Goal: Information Seeking & Learning: Learn about a topic

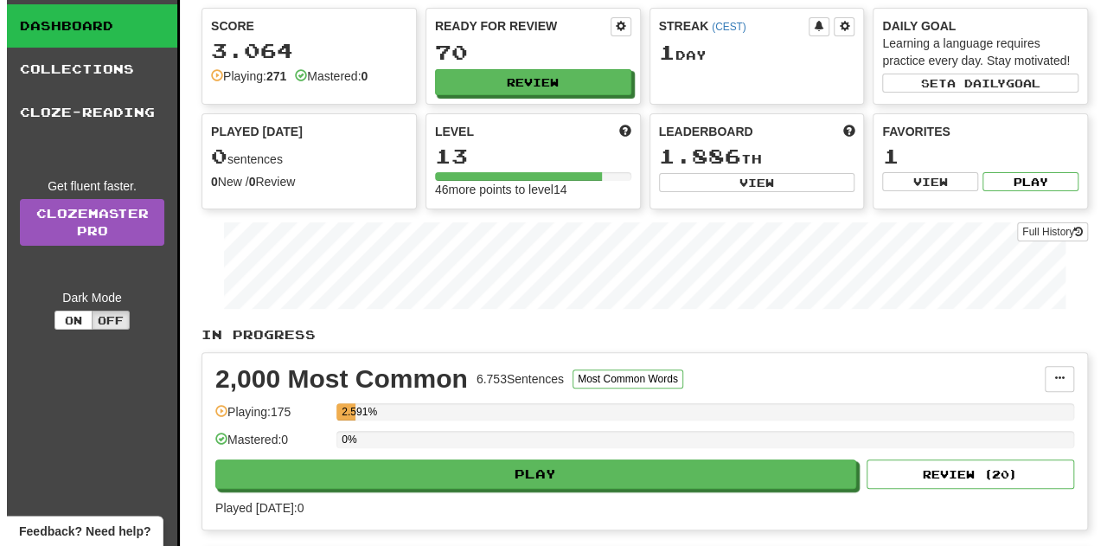
scroll to position [259, 0]
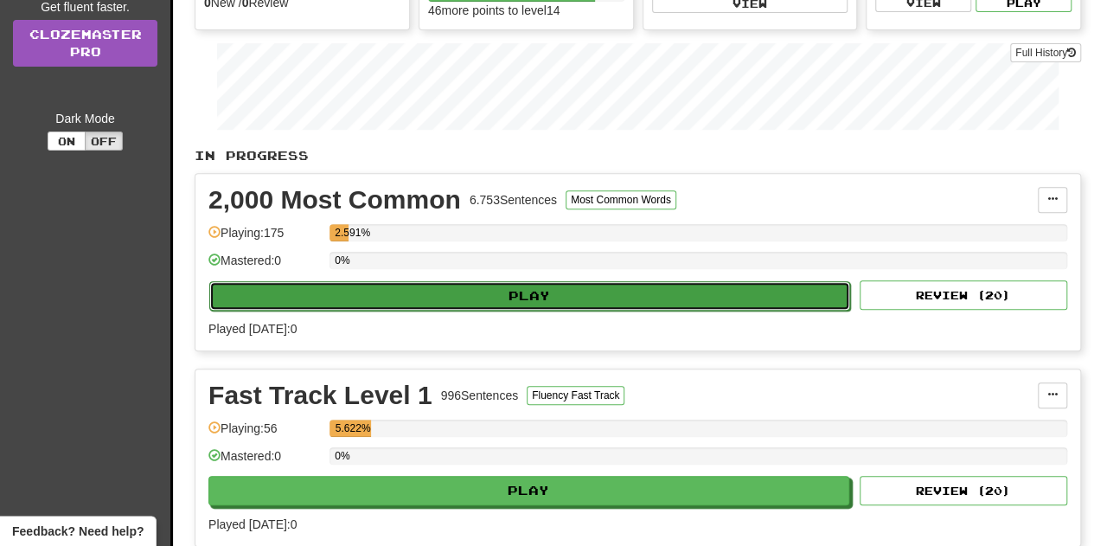
click at [406, 298] on button "Play" at bounding box center [529, 295] width 641 height 29
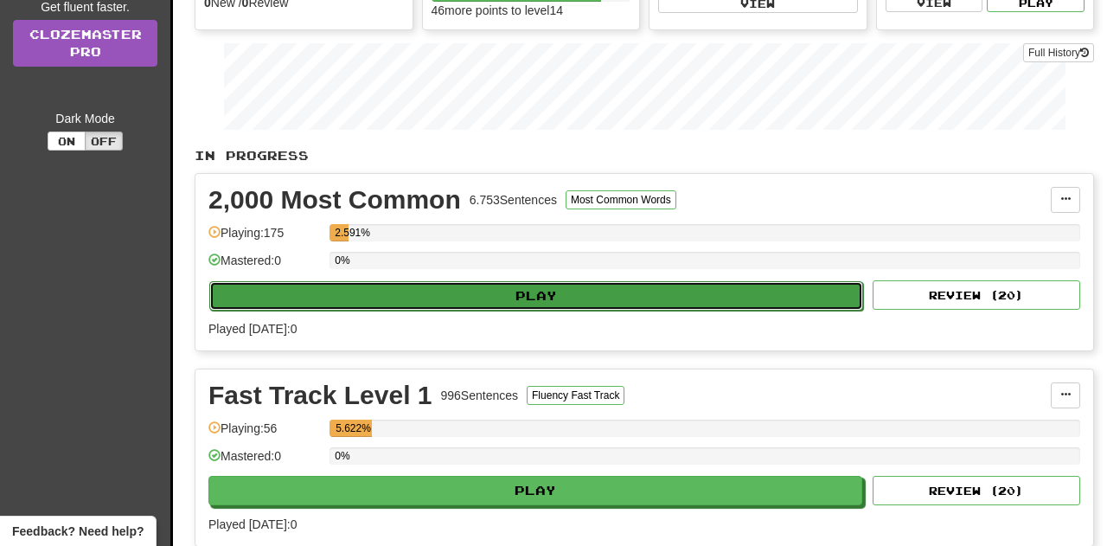
select select "**"
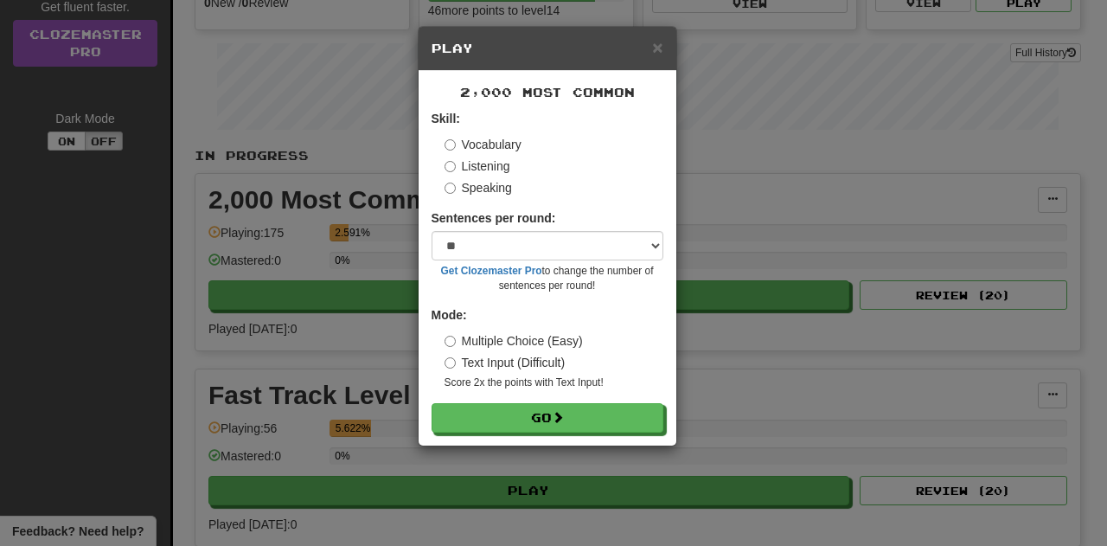
drag, startPoint x: 474, startPoint y: 162, endPoint x: 477, endPoint y: 173, distance: 11.8
click at [474, 162] on label "Listening" at bounding box center [478, 165] width 66 height 17
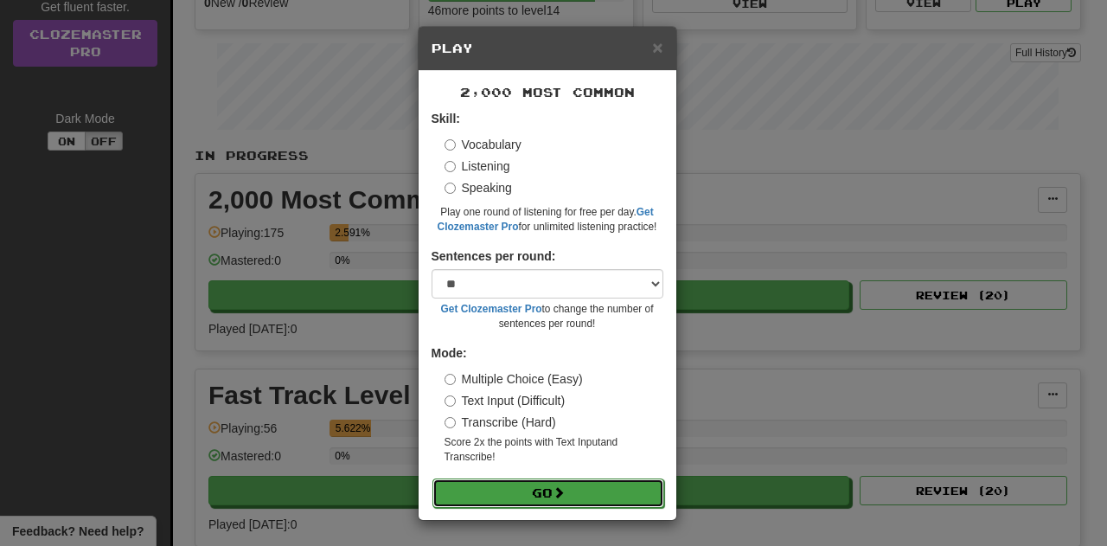
click at [536, 501] on button "Go" at bounding box center [548, 492] width 232 height 29
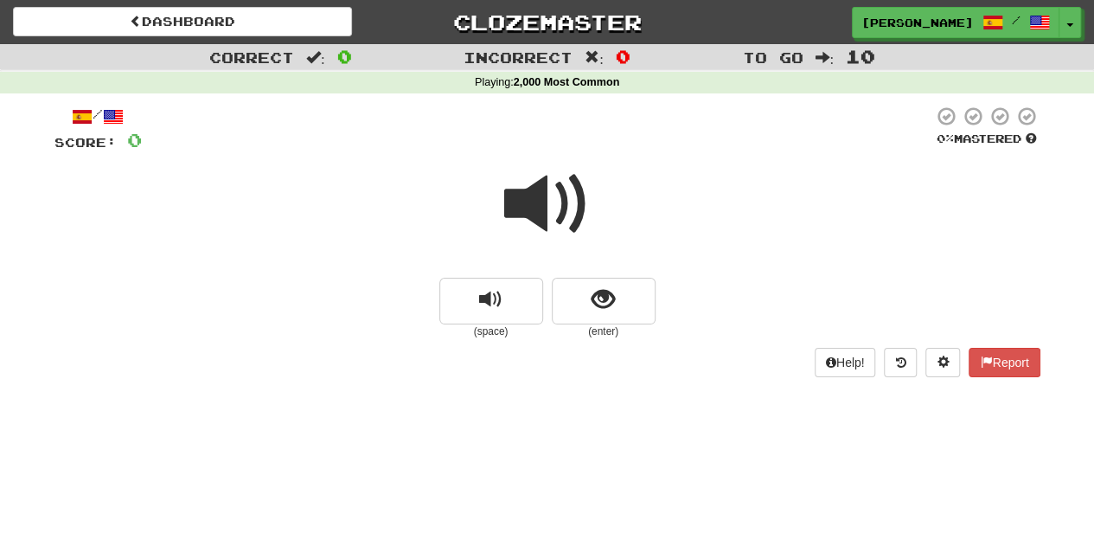
click at [593, 268] on div at bounding box center [547, 216] width 986 height 124
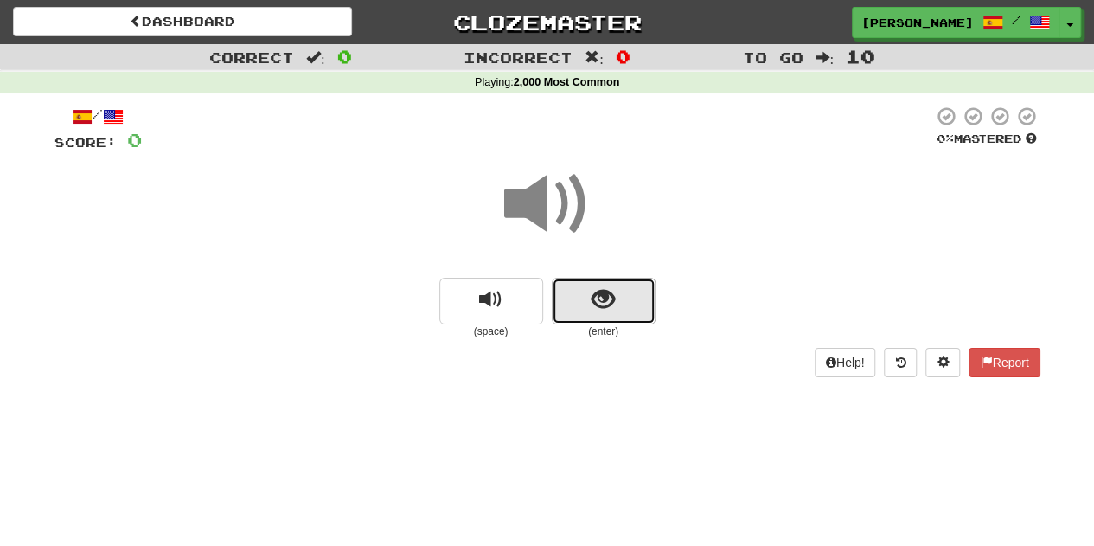
click at [597, 311] on span "show sentence" at bounding box center [603, 299] width 23 height 23
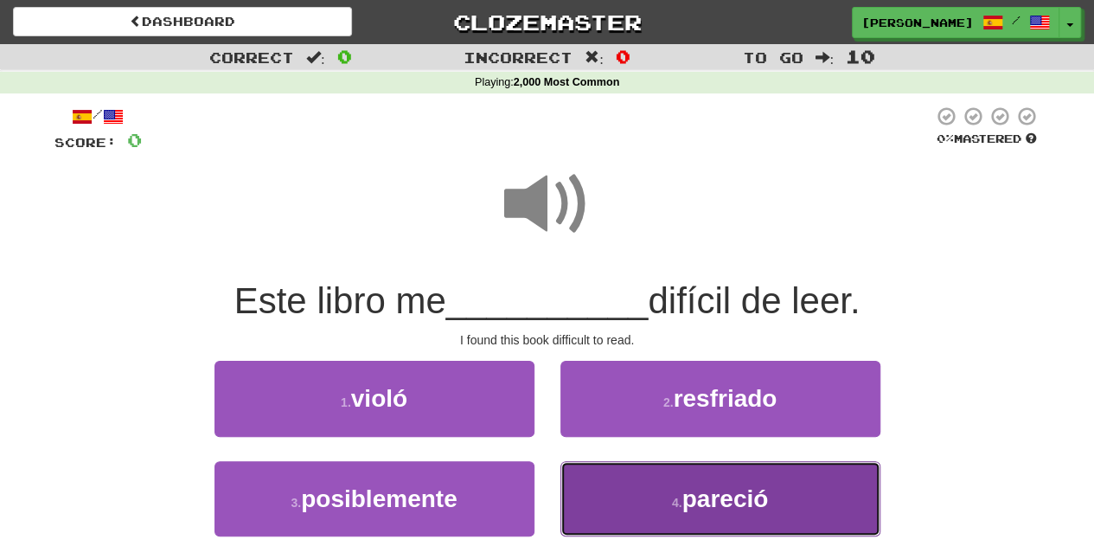
click at [645, 478] on button "4 . pareció" at bounding box center [720, 498] width 320 height 75
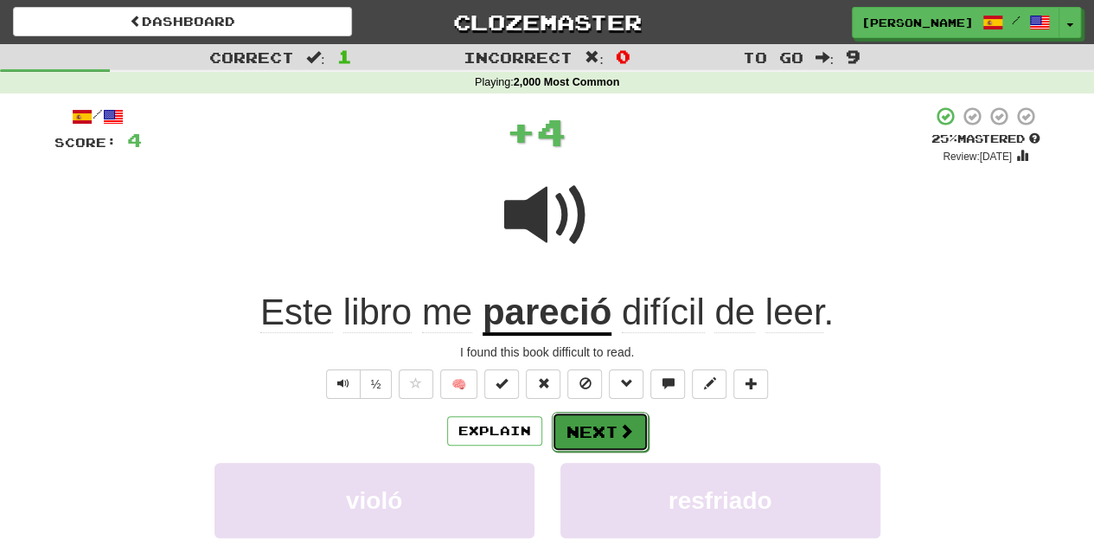
click at [611, 437] on button "Next" at bounding box center [600, 432] width 97 height 40
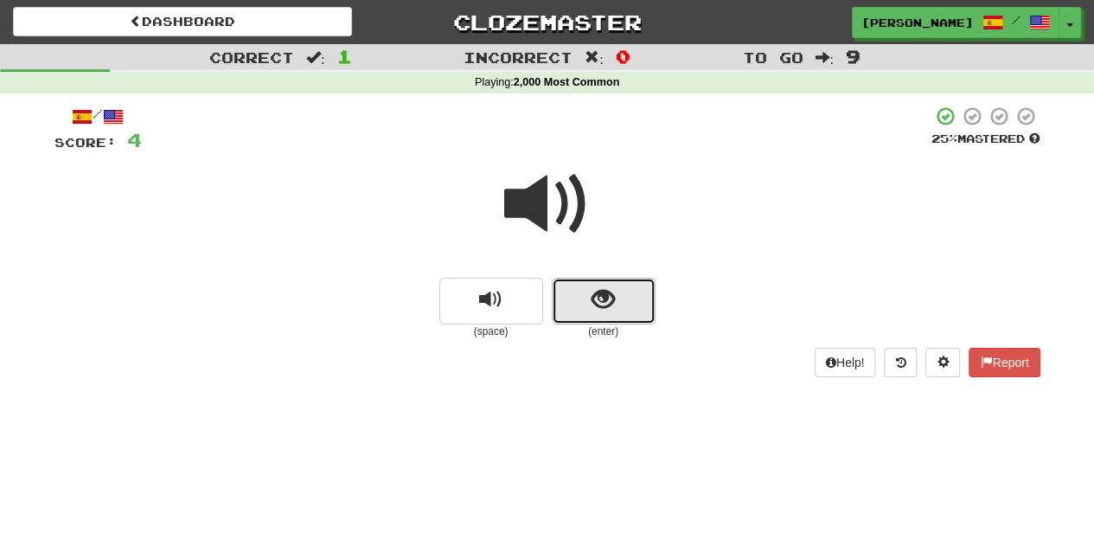
click at [585, 320] on button "show sentence" at bounding box center [604, 301] width 104 height 47
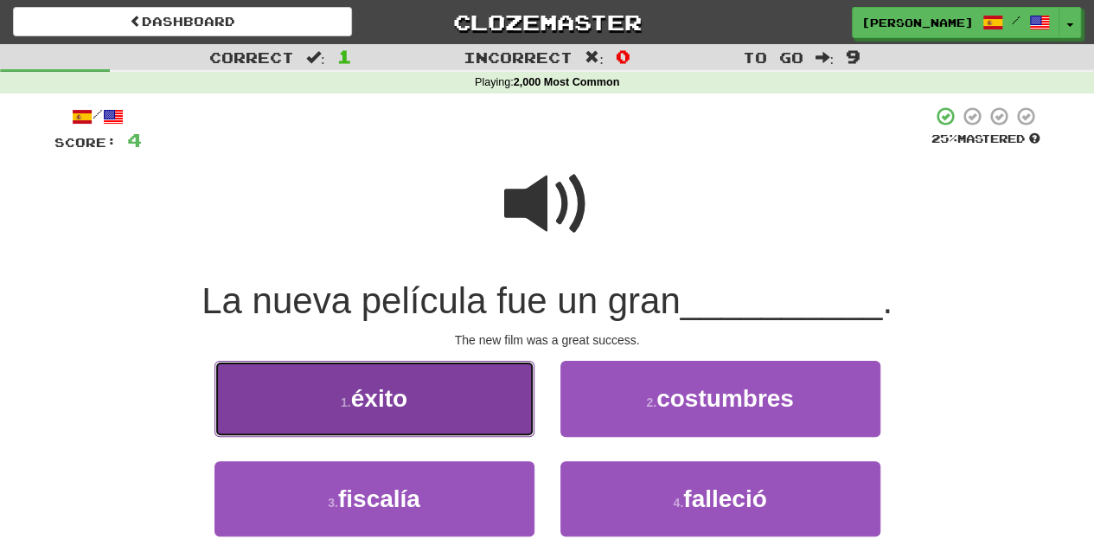
click at [477, 425] on button "1 . éxito" at bounding box center [374, 398] width 320 height 75
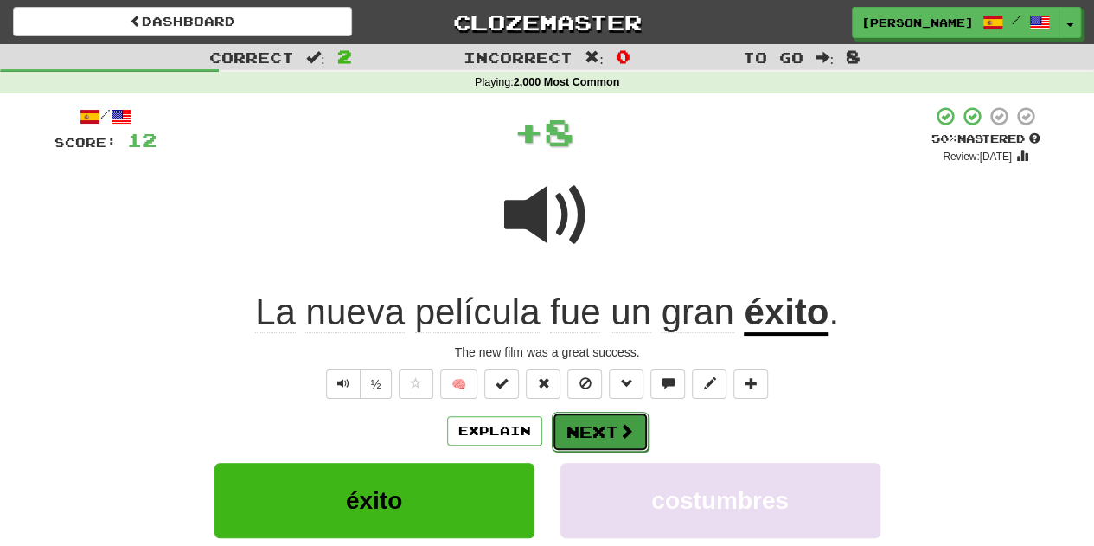
click at [615, 444] on button "Next" at bounding box center [600, 432] width 97 height 40
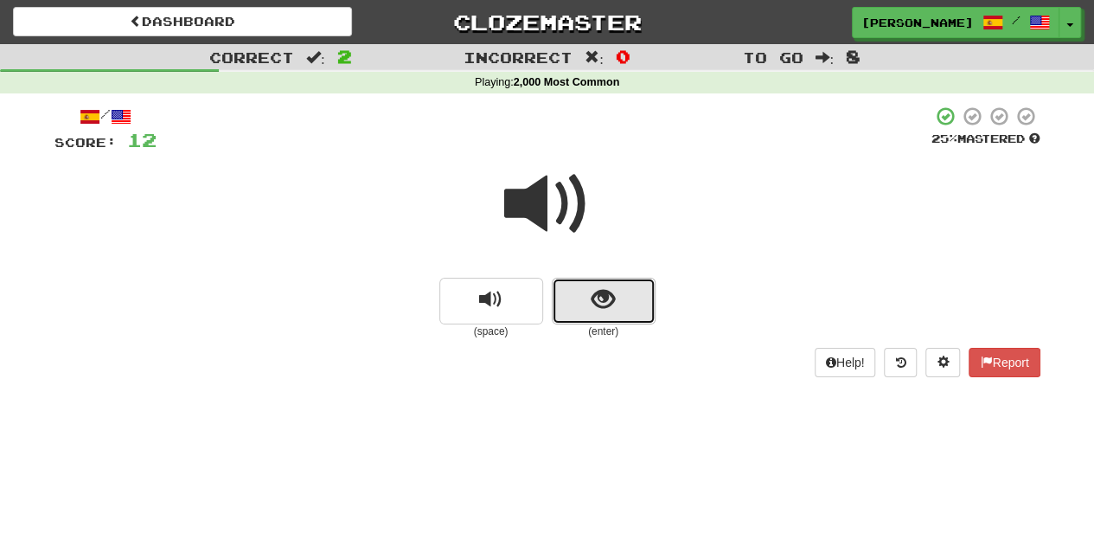
click at [621, 307] on button "show sentence" at bounding box center [604, 301] width 104 height 47
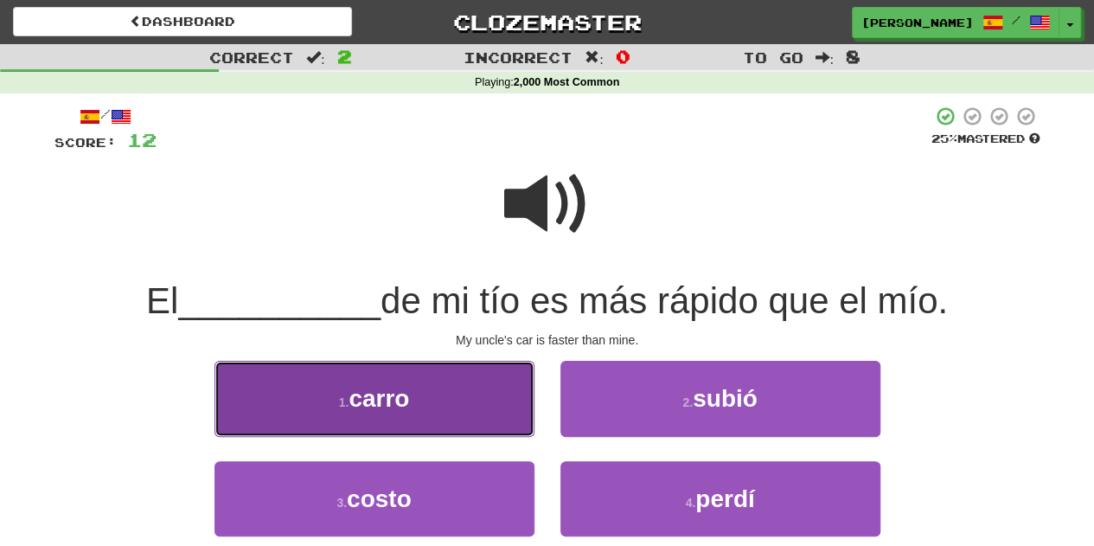
click at [366, 383] on button "1 . carro" at bounding box center [374, 398] width 320 height 75
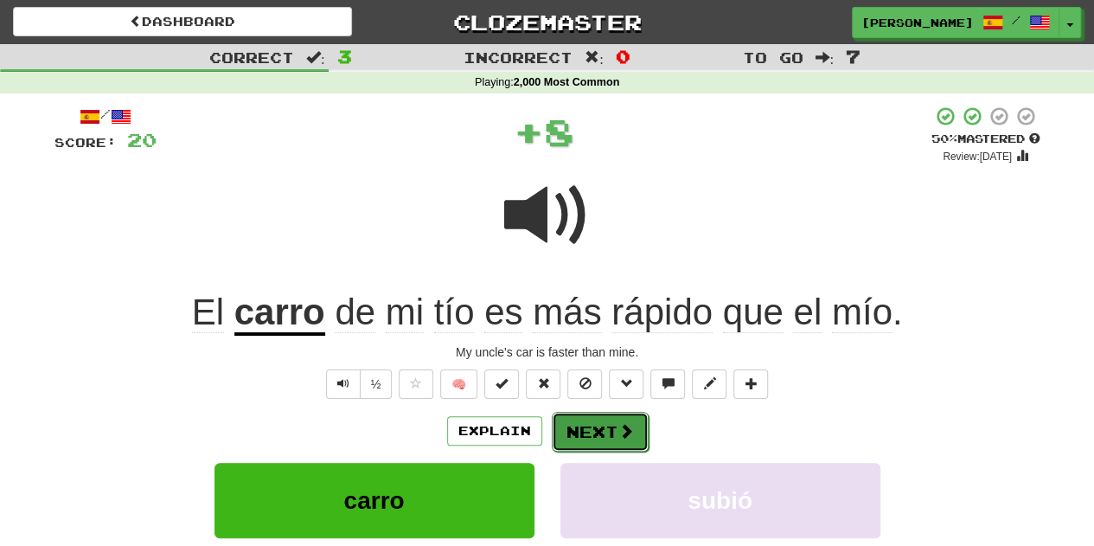
click at [618, 428] on span at bounding box center [626, 431] width 16 height 16
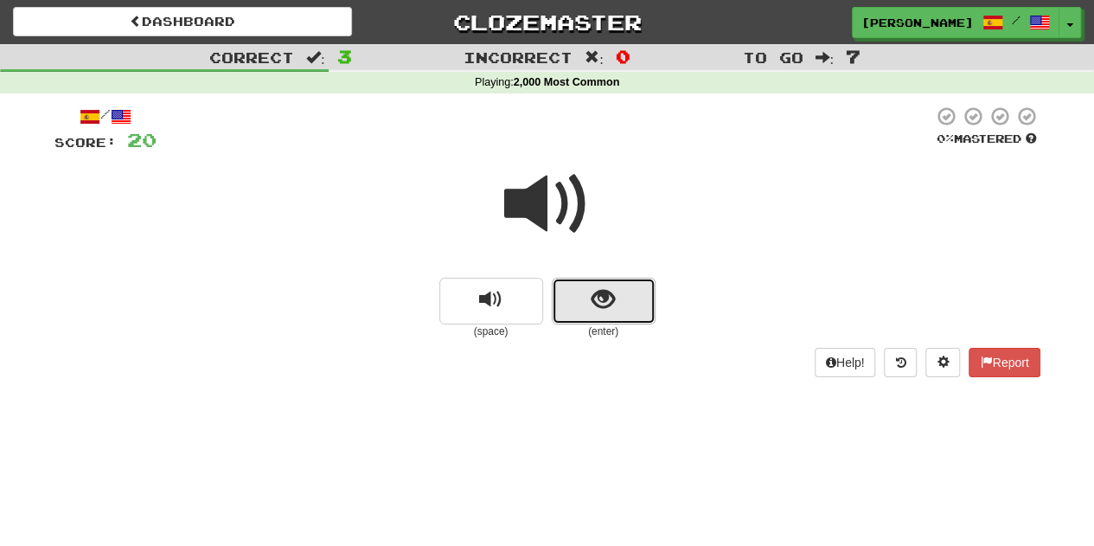
click at [588, 312] on button "show sentence" at bounding box center [604, 301] width 104 height 47
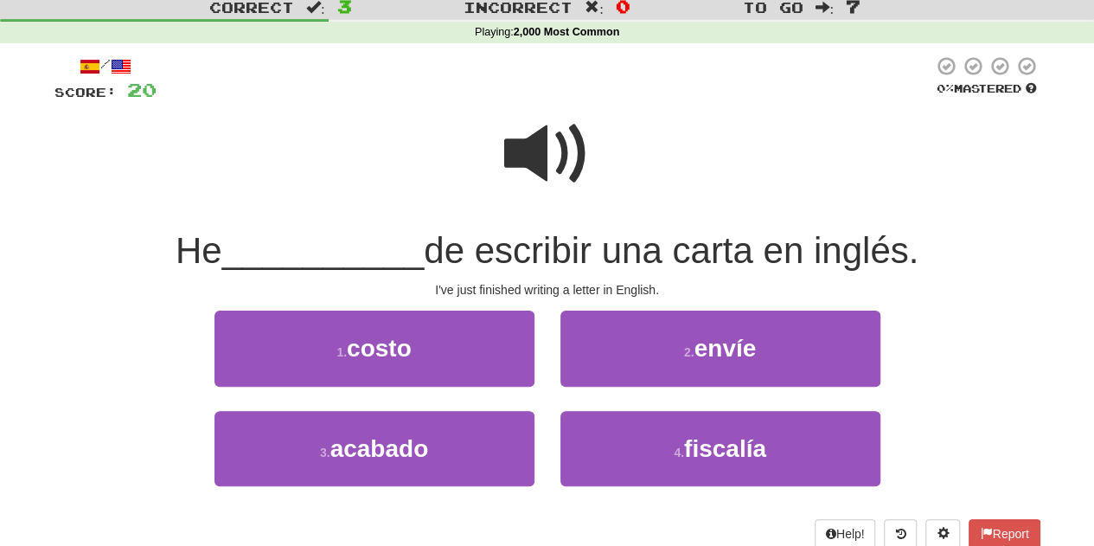
scroll to position [86, 0]
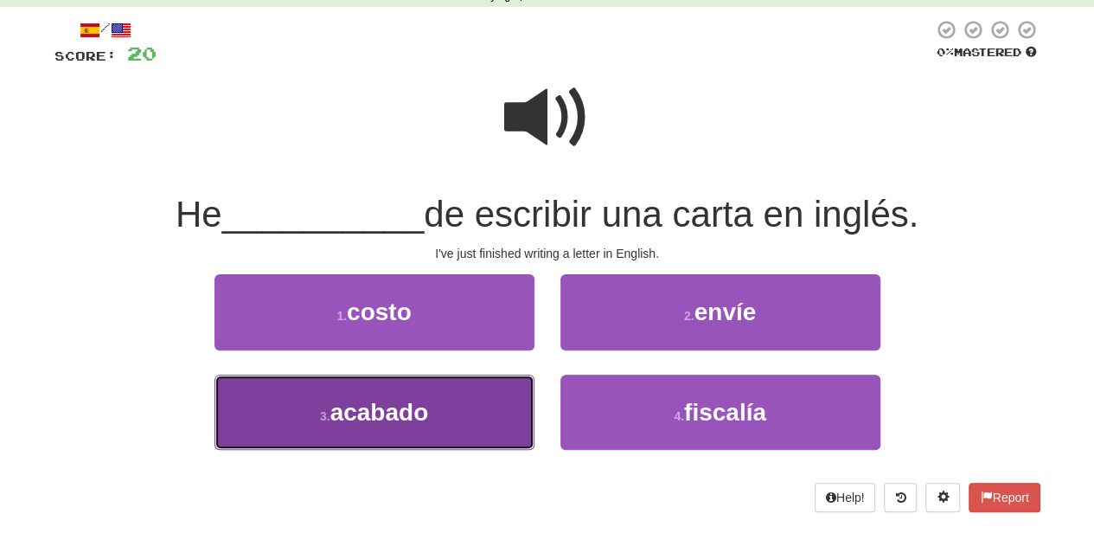
click at [441, 407] on button "3 . acabado" at bounding box center [374, 411] width 320 height 75
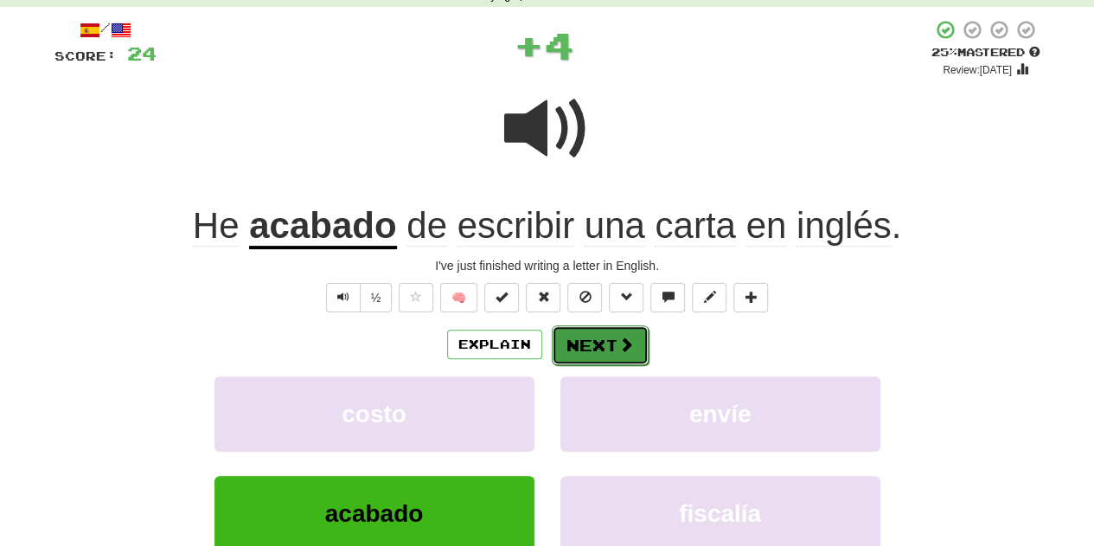
click at [604, 348] on button "Next" at bounding box center [600, 345] width 97 height 40
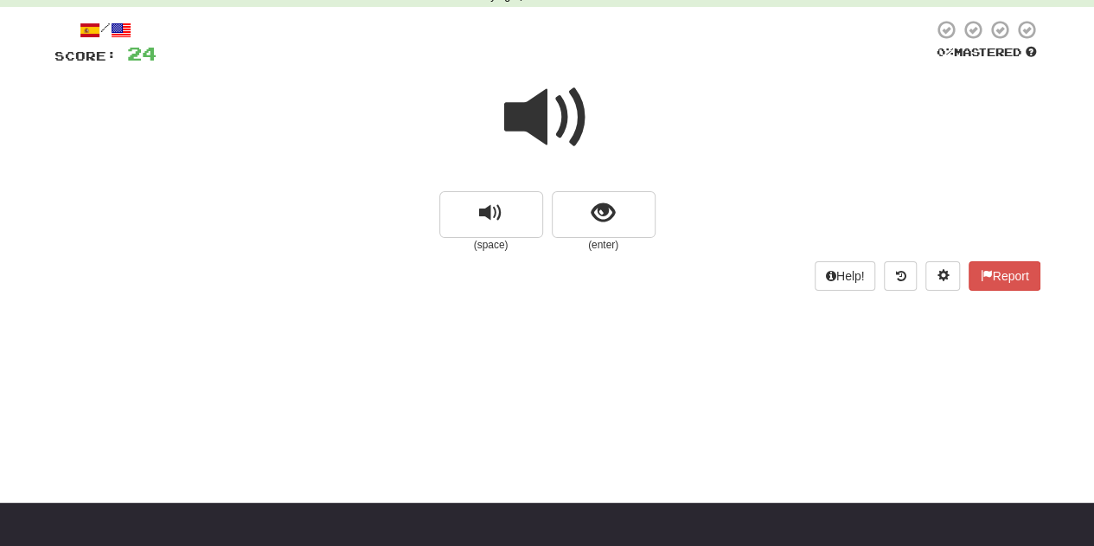
click at [604, 183] on div at bounding box center [547, 129] width 986 height 124
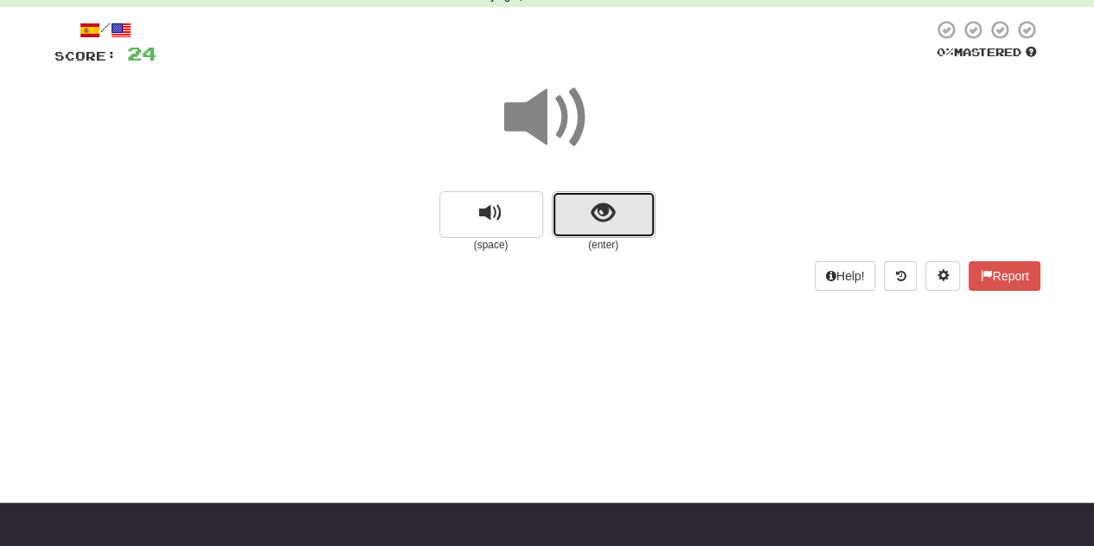
click at [602, 215] on span "show sentence" at bounding box center [603, 213] width 23 height 23
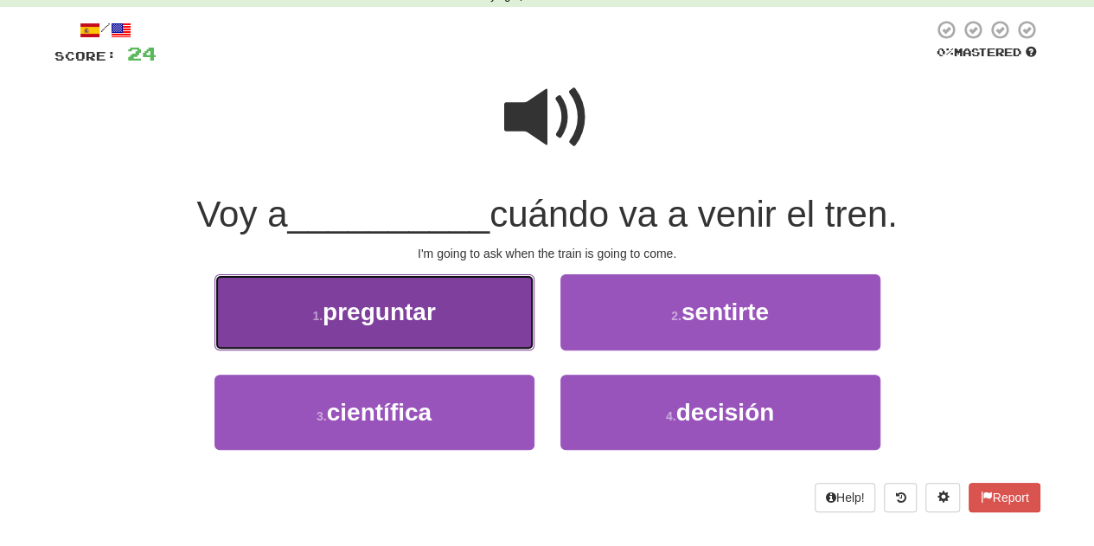
click at [458, 285] on button "1 . preguntar" at bounding box center [374, 311] width 320 height 75
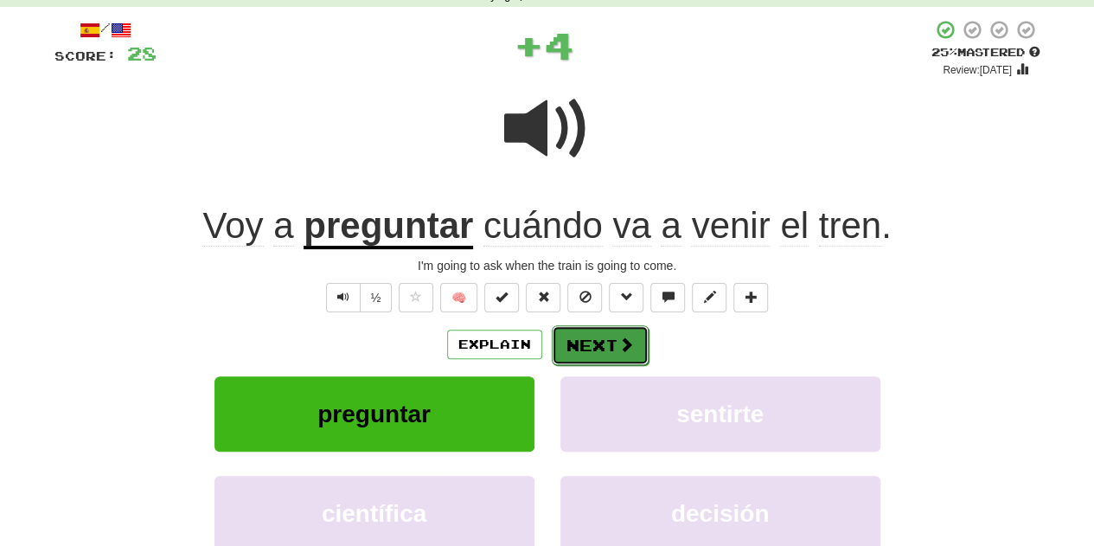
click at [578, 331] on button "Next" at bounding box center [600, 345] width 97 height 40
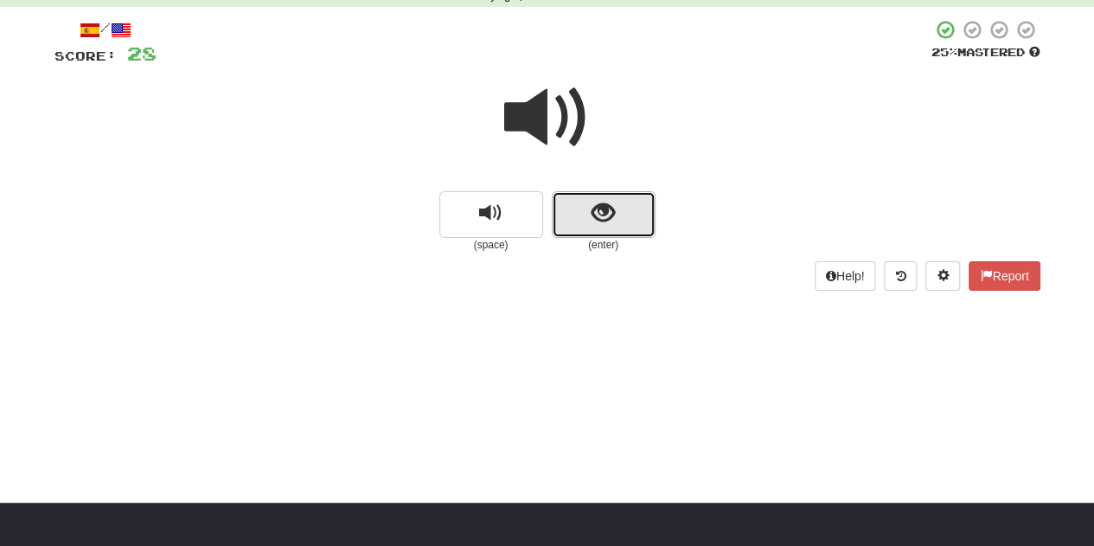
click at [583, 202] on button "show sentence" at bounding box center [604, 214] width 104 height 47
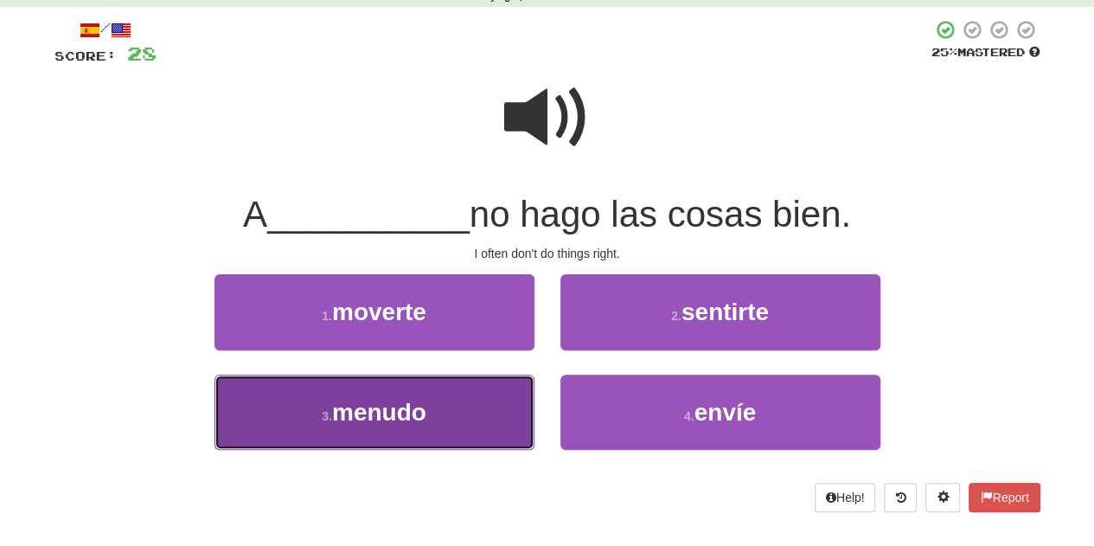
click at [469, 415] on button "3 . menudo" at bounding box center [374, 411] width 320 height 75
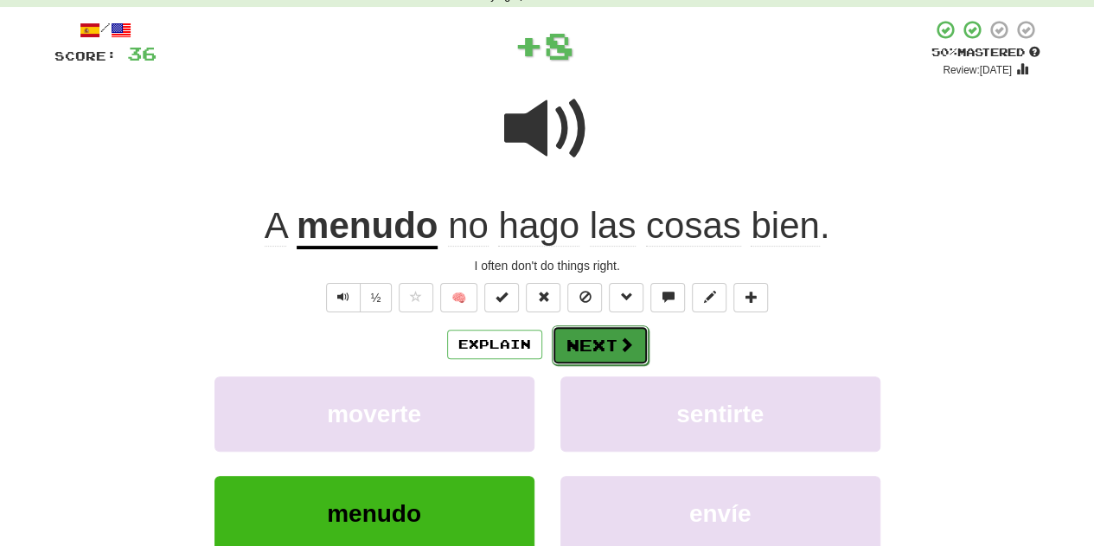
click at [598, 342] on button "Next" at bounding box center [600, 345] width 97 height 40
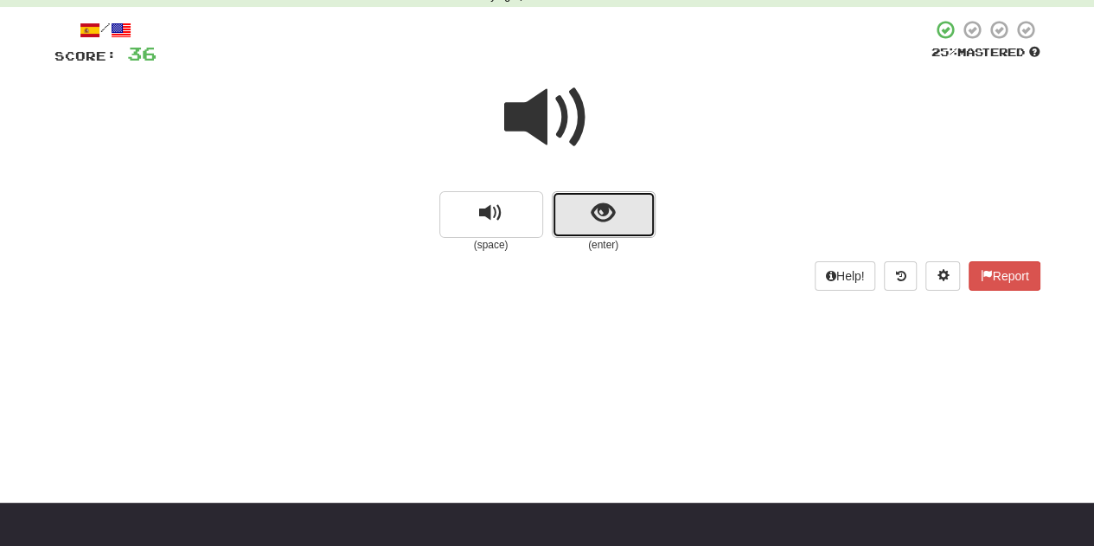
click at [617, 203] on button "show sentence" at bounding box center [604, 214] width 104 height 47
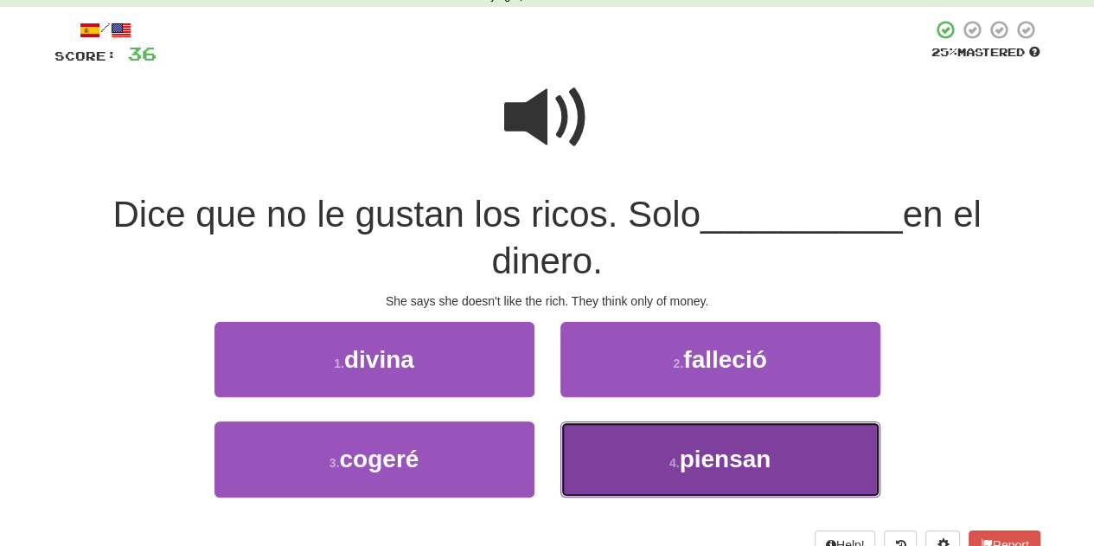
click at [650, 463] on button "4 . piensan" at bounding box center [720, 458] width 320 height 75
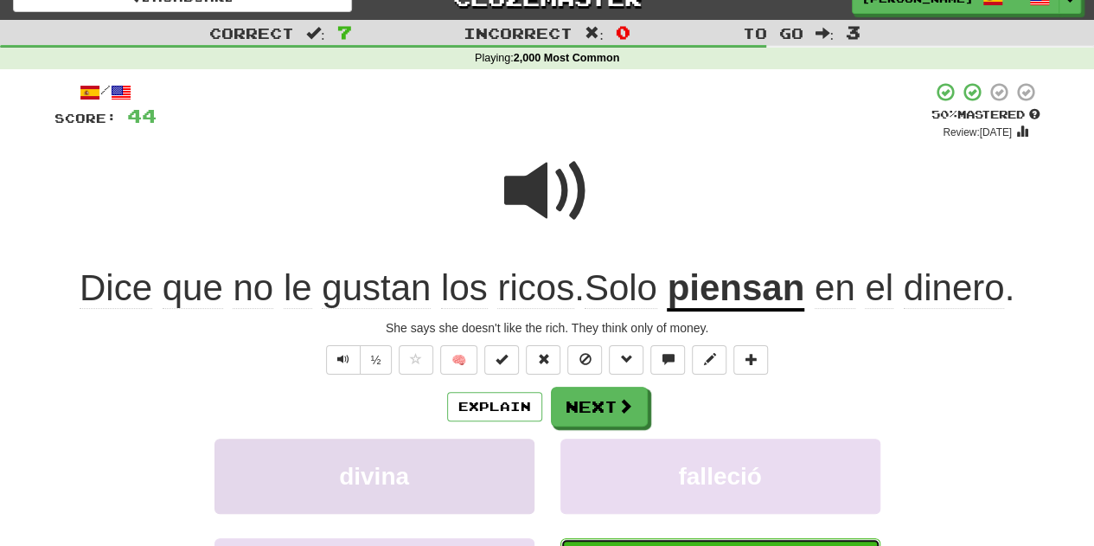
scroll to position [0, 0]
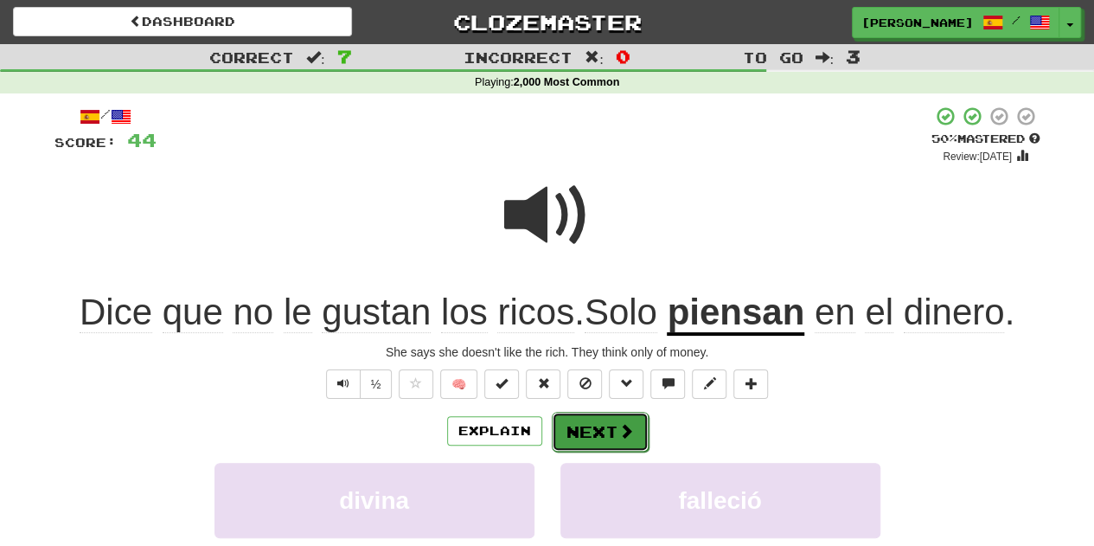
click at [596, 434] on button "Next" at bounding box center [600, 432] width 97 height 40
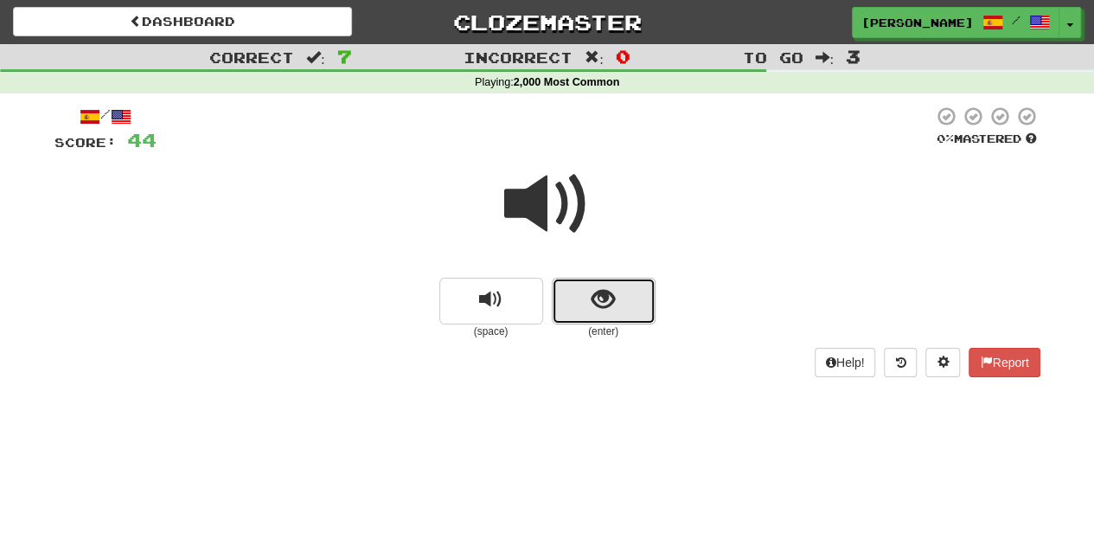
click at [581, 285] on button "show sentence" at bounding box center [604, 301] width 104 height 47
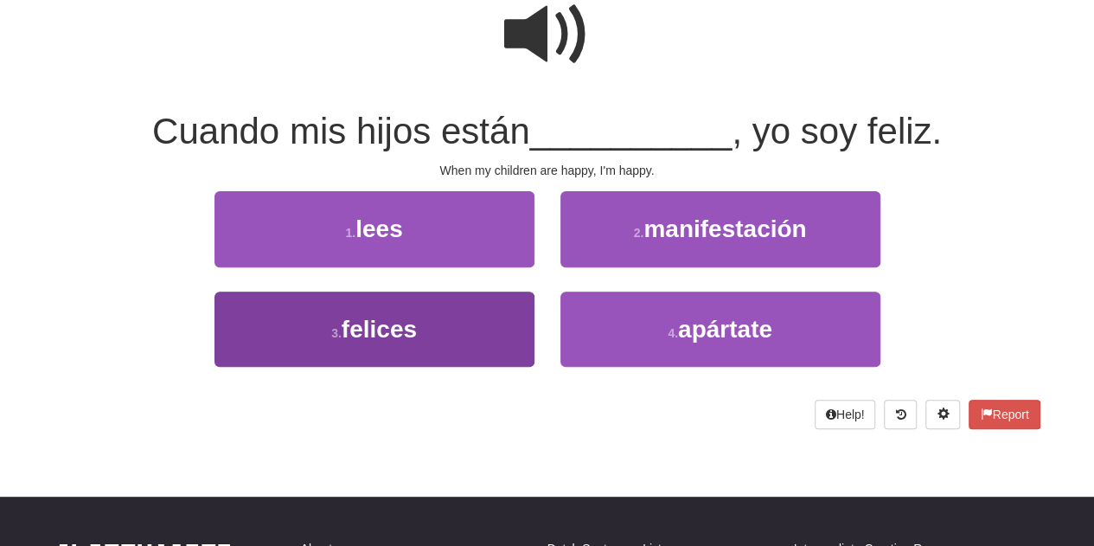
scroll to position [173, 0]
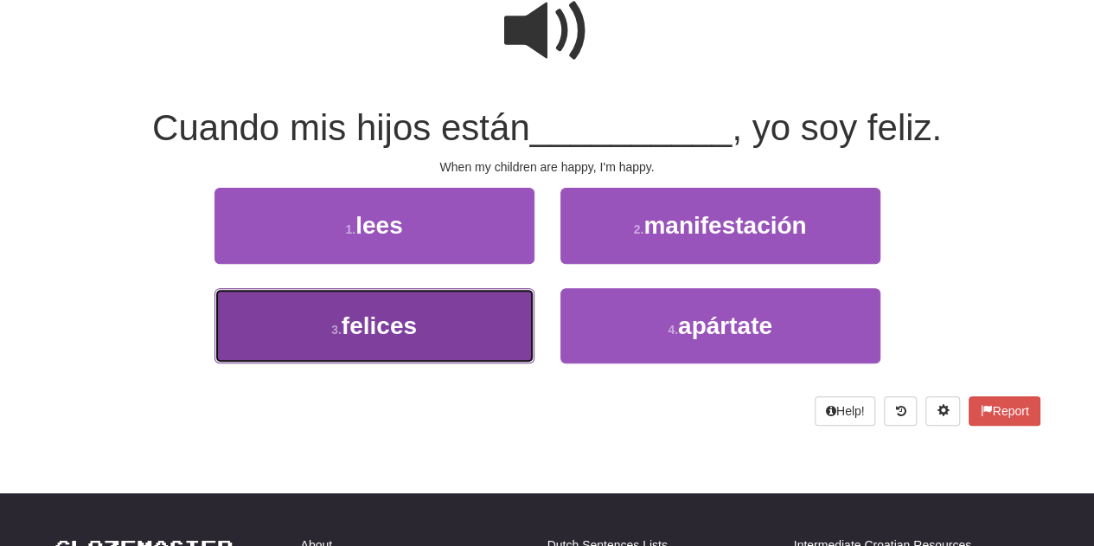
click at [474, 345] on button "3 . [GEOGRAPHIC_DATA]" at bounding box center [374, 325] width 320 height 75
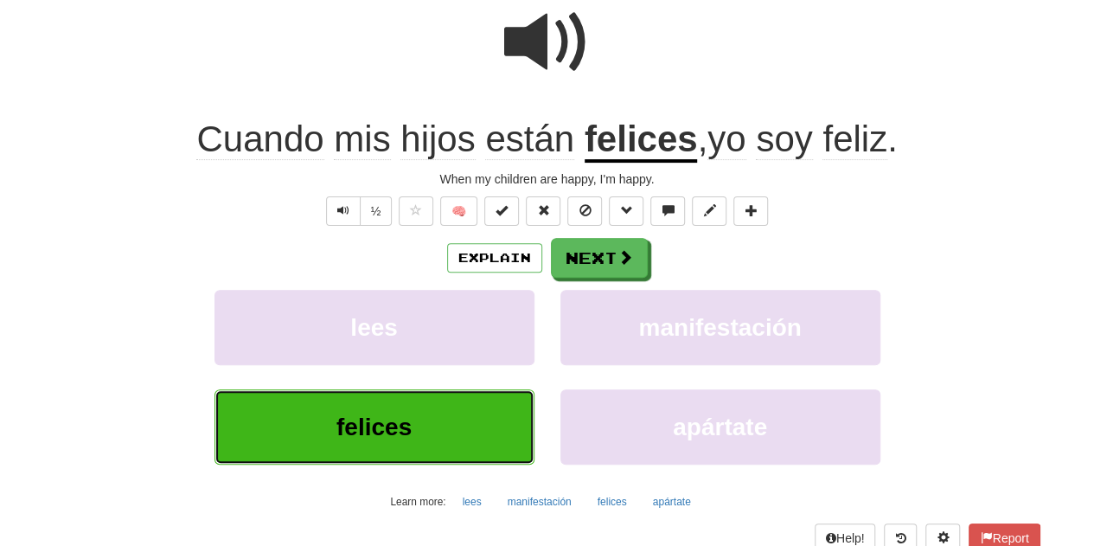
scroll to position [184, 0]
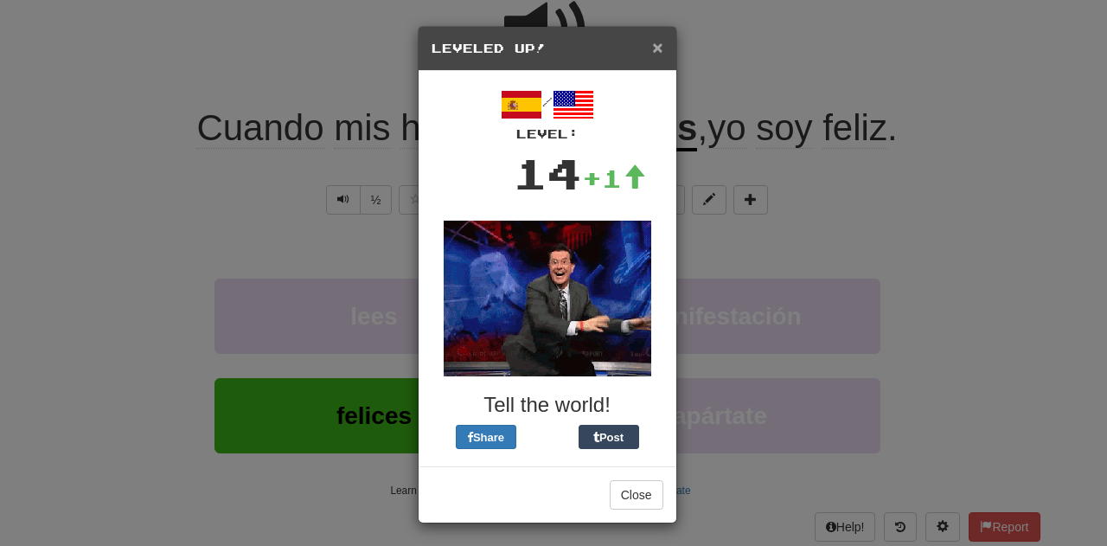
click at [652, 51] on span "×" at bounding box center [657, 47] width 10 height 20
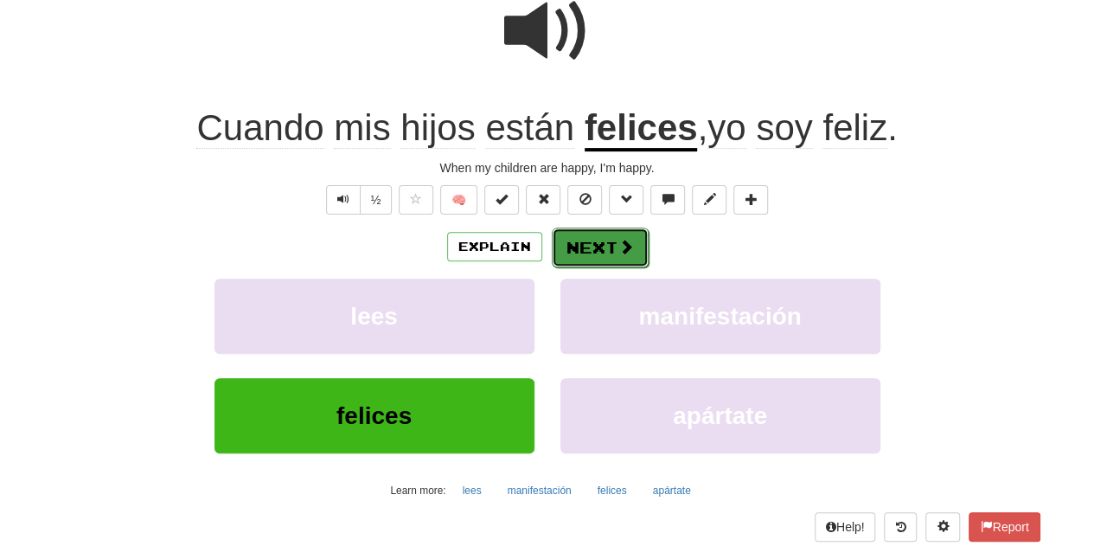
click at [604, 250] on button "Next" at bounding box center [600, 247] width 97 height 40
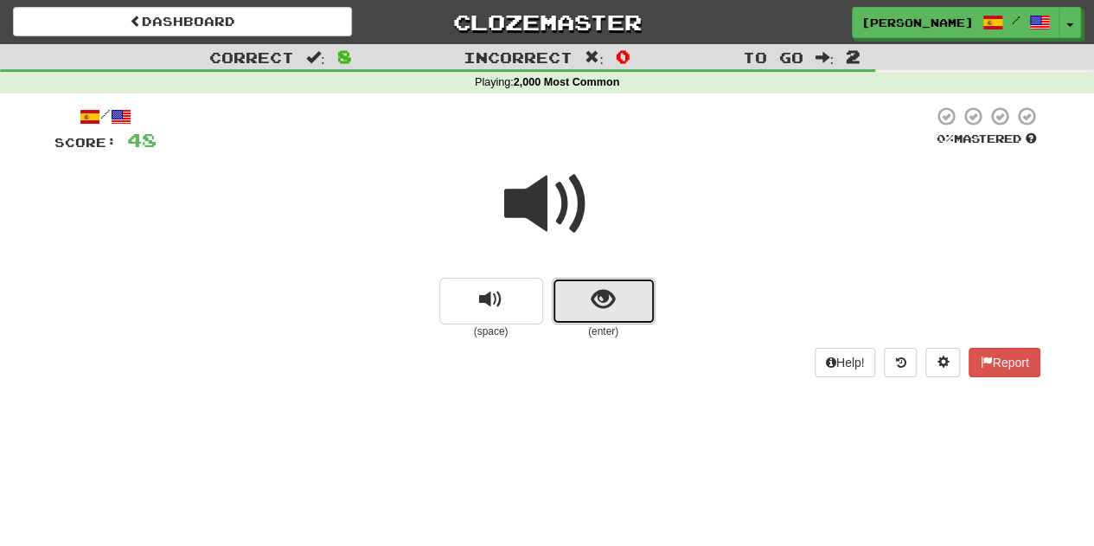
click at [573, 286] on button "show sentence" at bounding box center [604, 301] width 104 height 47
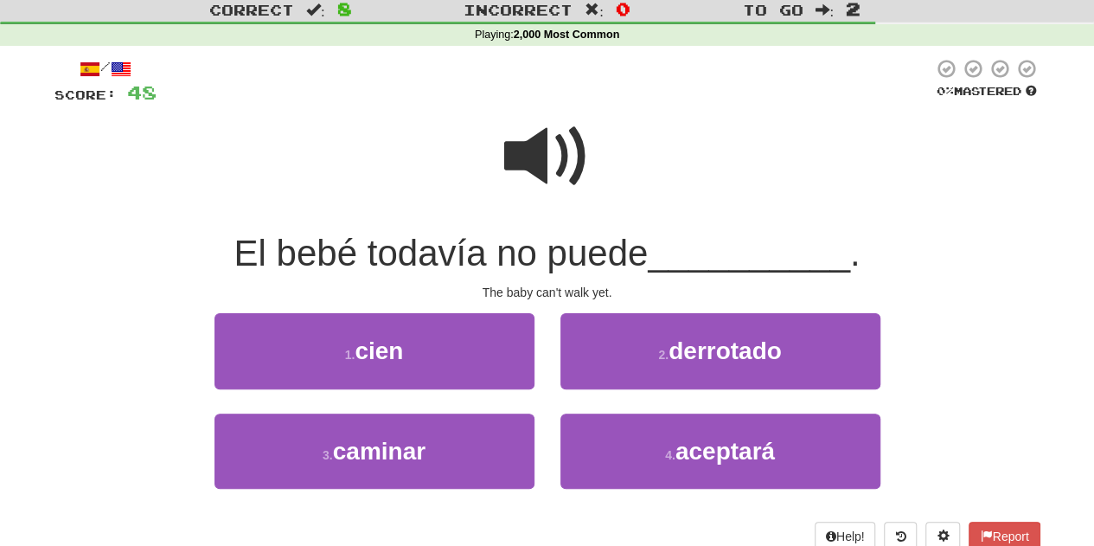
scroll to position [86, 0]
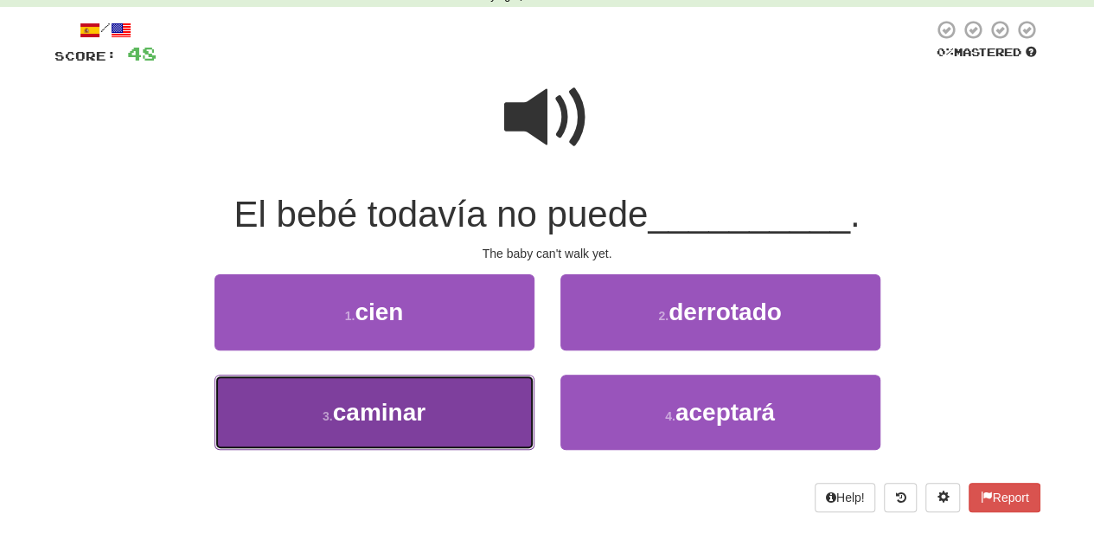
click at [451, 399] on button "3 . caminar" at bounding box center [374, 411] width 320 height 75
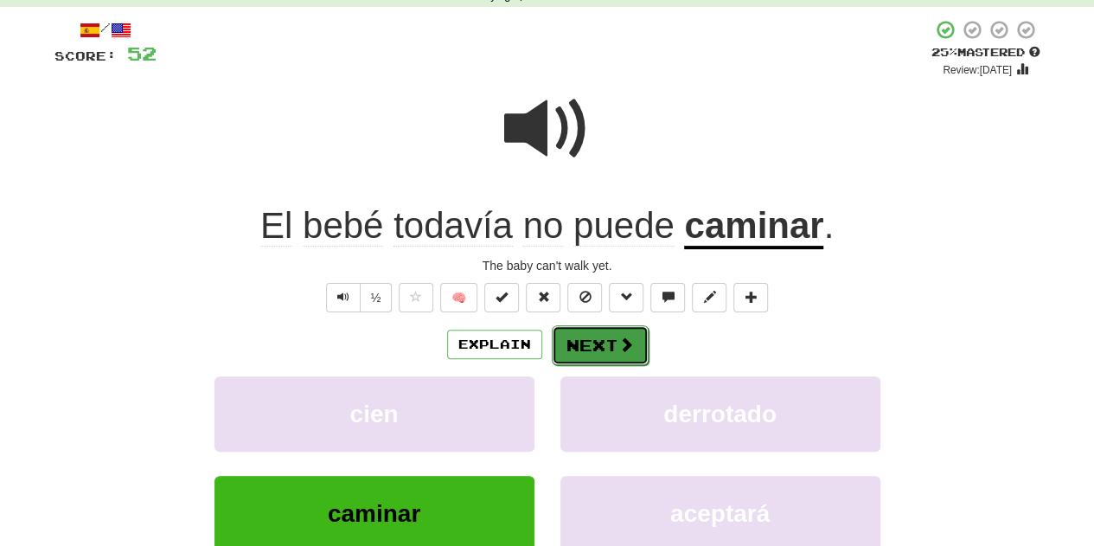
click at [609, 349] on button "Next" at bounding box center [600, 345] width 97 height 40
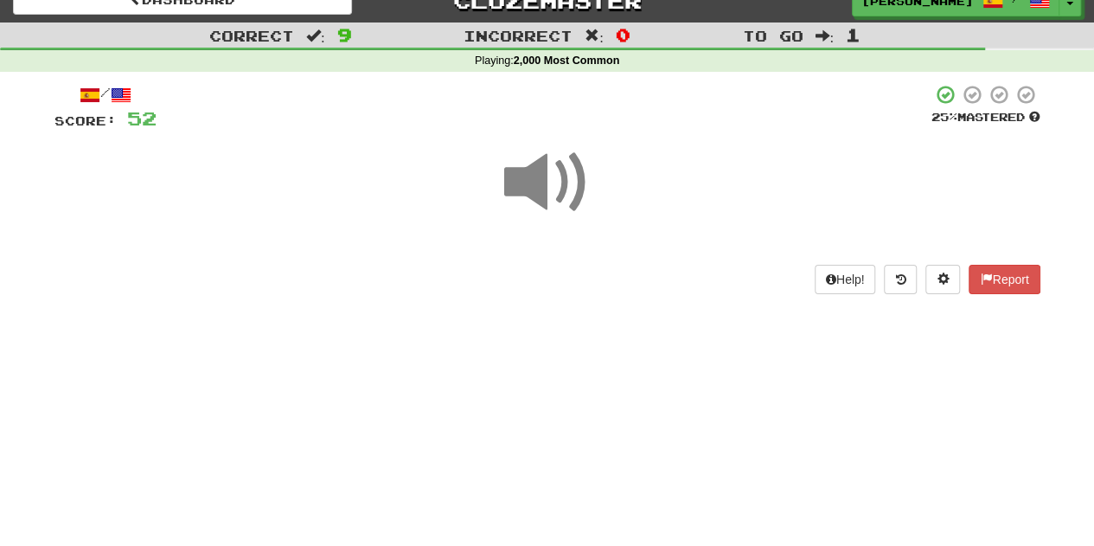
scroll to position [0, 0]
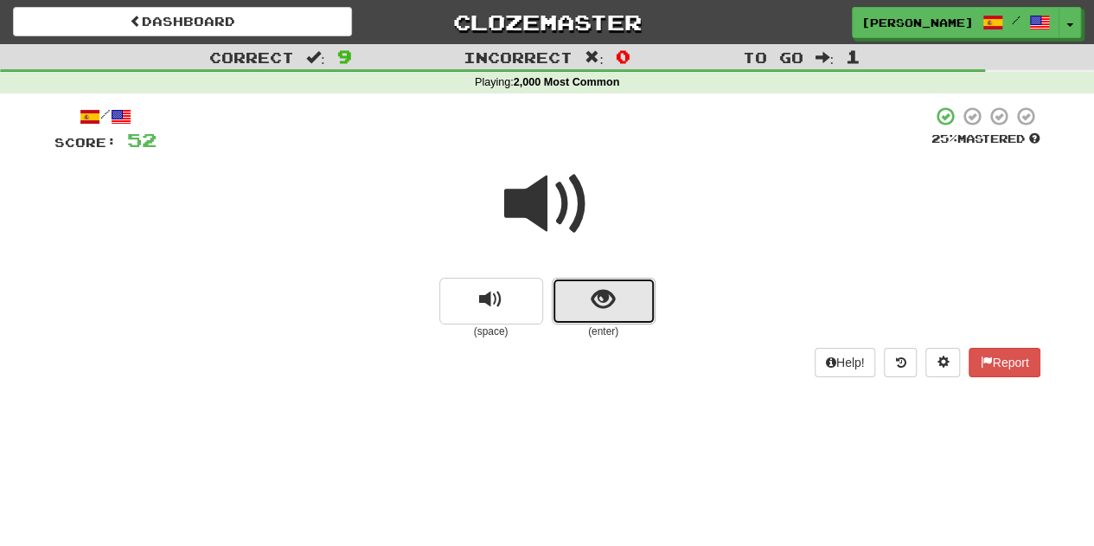
click at [573, 310] on button "show sentence" at bounding box center [604, 301] width 104 height 47
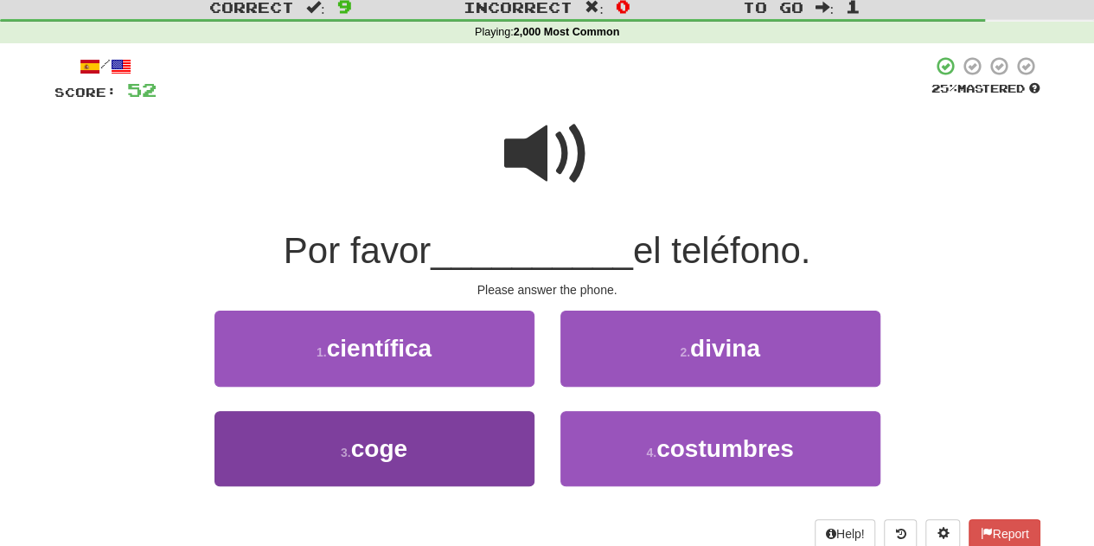
scroll to position [86, 0]
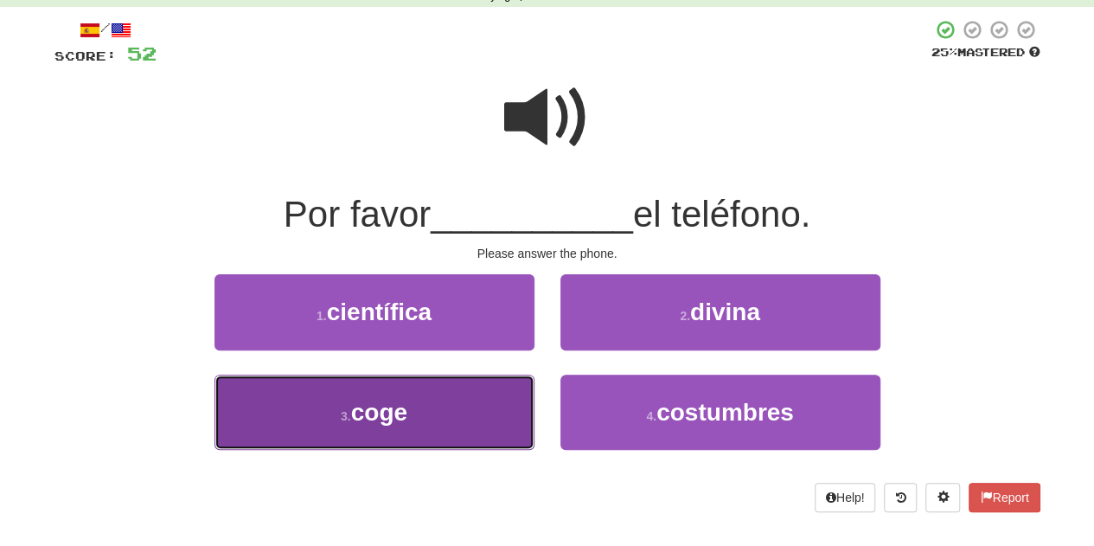
click at [413, 414] on button "3 . coge" at bounding box center [374, 411] width 320 height 75
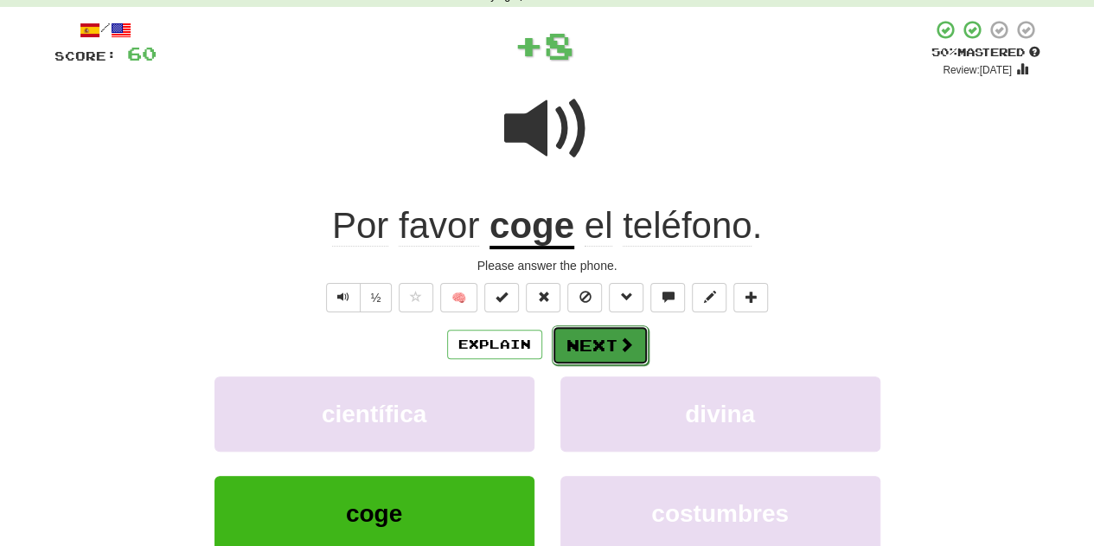
click at [577, 335] on button "Next" at bounding box center [600, 345] width 97 height 40
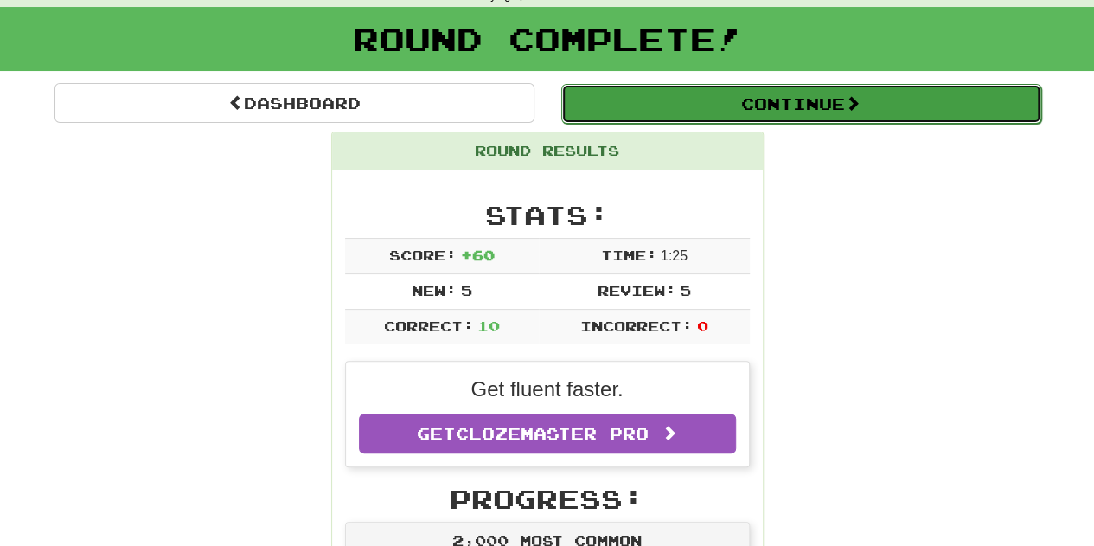
click at [624, 109] on button "Continue" at bounding box center [801, 104] width 480 height 40
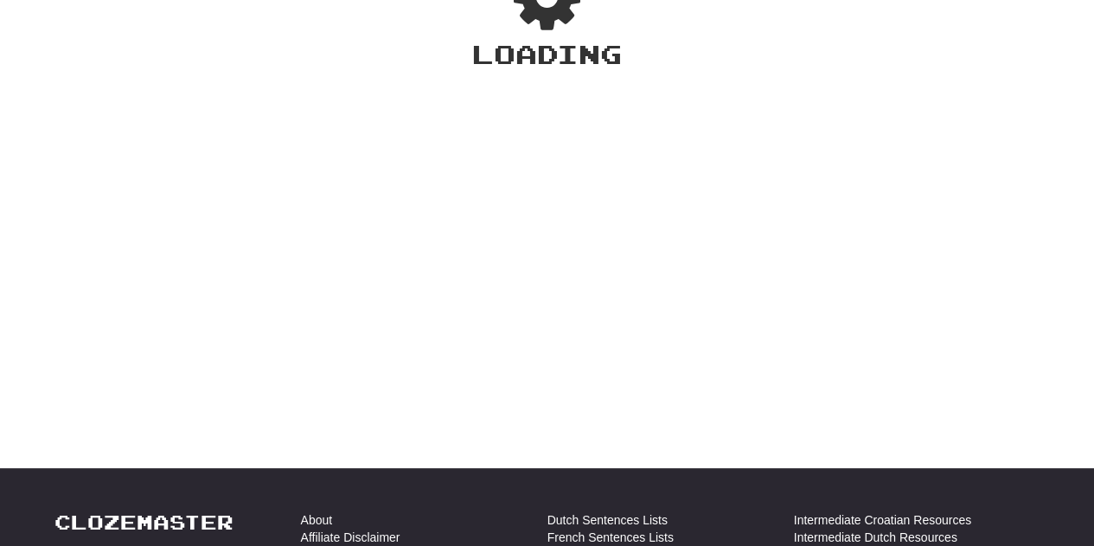
scroll to position [0, 0]
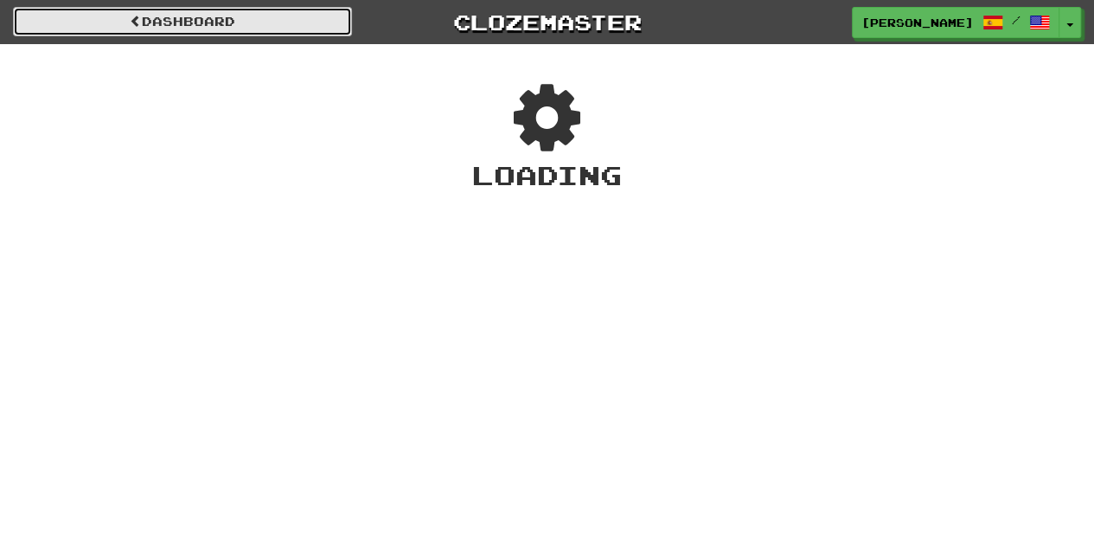
click at [239, 29] on link "Dashboard" at bounding box center [182, 21] width 339 height 29
